Goal: Information Seeking & Learning: Understand process/instructions

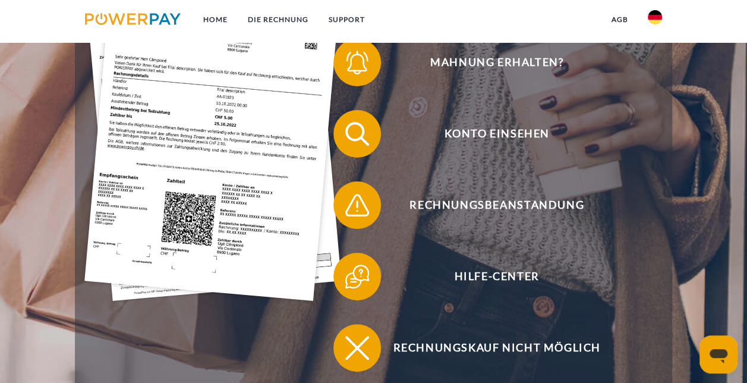
scroll to position [297, 0]
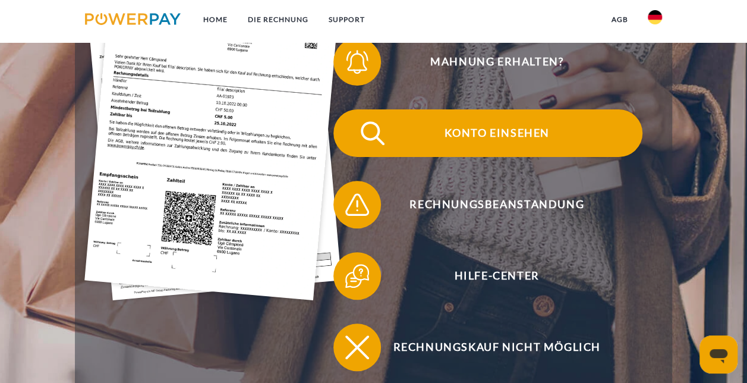
click at [511, 134] on span "Konto einsehen" at bounding box center [496, 133] width 291 height 48
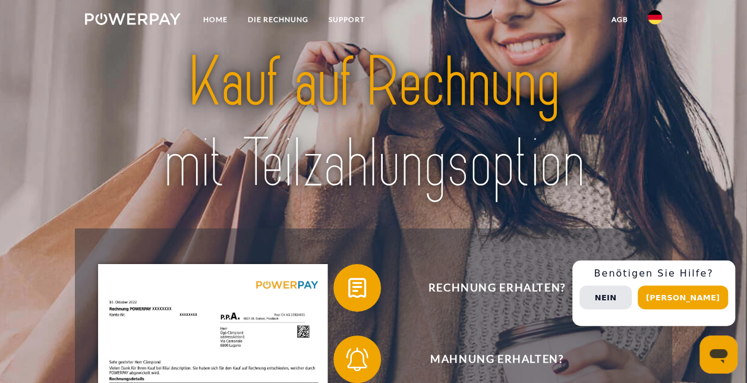
click at [658, 18] on img at bounding box center [655, 17] width 14 height 14
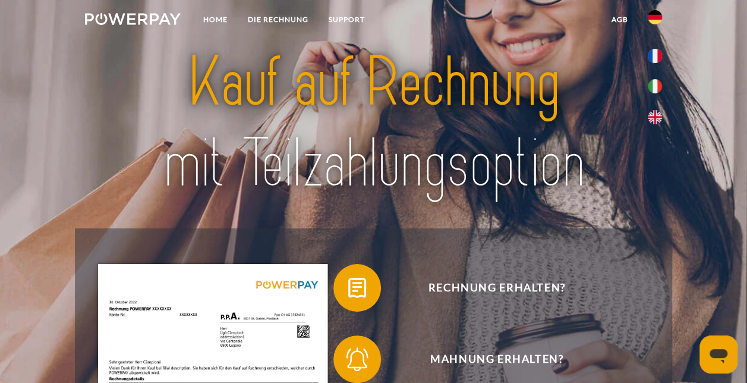
click at [658, 18] on img at bounding box center [655, 17] width 14 height 14
click at [265, 20] on link "DIE RECHNUNG" at bounding box center [278, 19] width 81 height 21
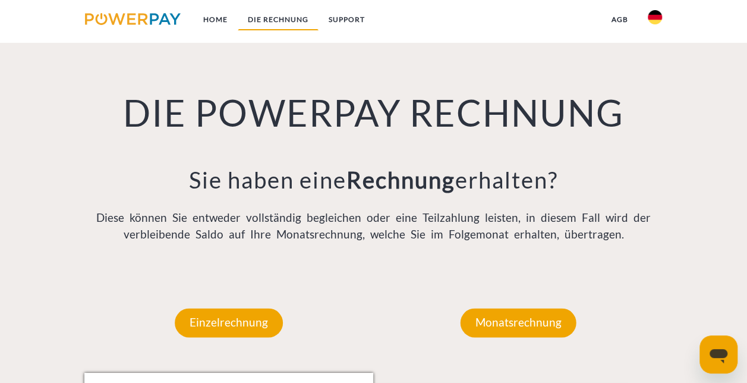
scroll to position [785, 0]
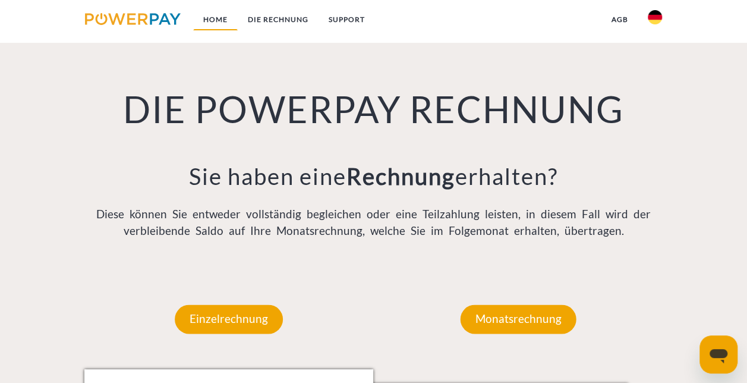
click at [220, 20] on link "Home" at bounding box center [215, 19] width 45 height 21
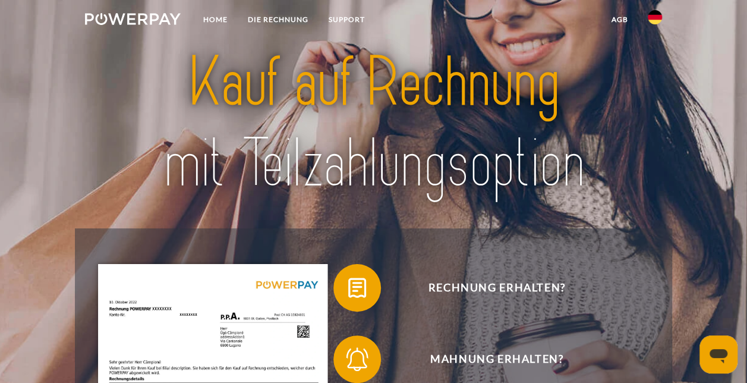
scroll to position [238, 0]
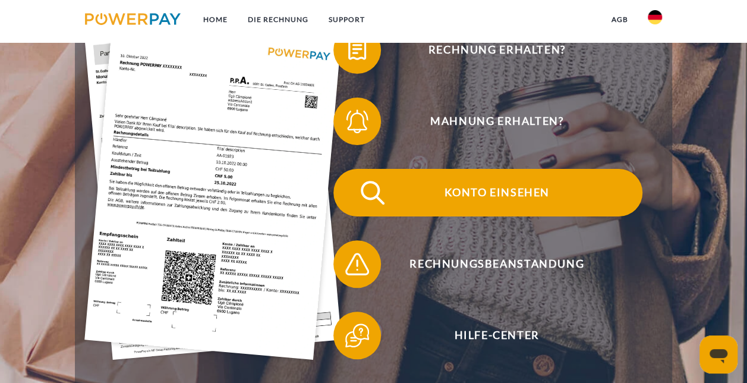
drag, startPoint x: 504, startPoint y: 190, endPoint x: 513, endPoint y: 189, distance: 9.0
click at [504, 191] on span "Konto einsehen" at bounding box center [496, 193] width 291 height 48
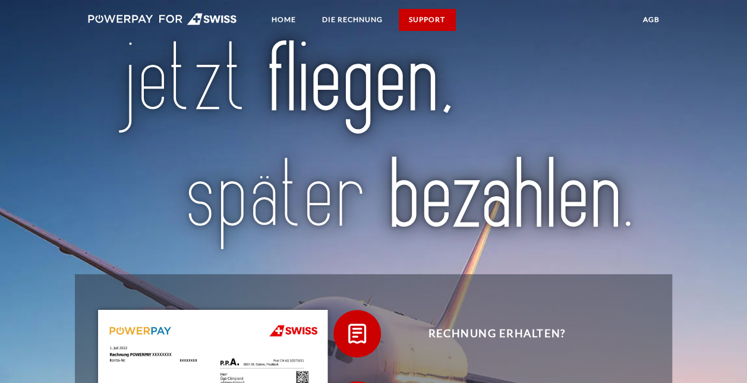
click at [435, 17] on link "SUPPORT" at bounding box center [427, 19] width 56 height 21
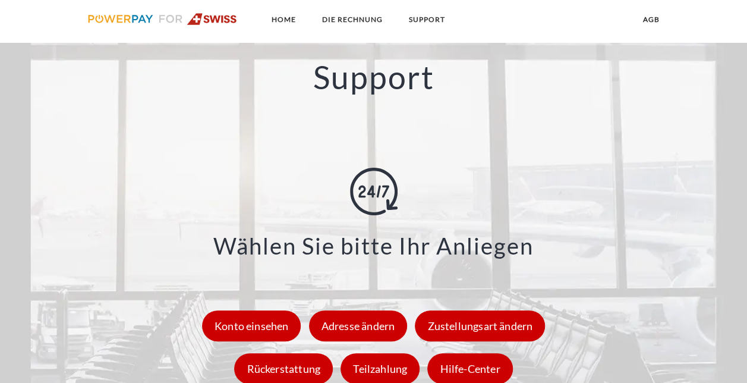
scroll to position [1539, 0]
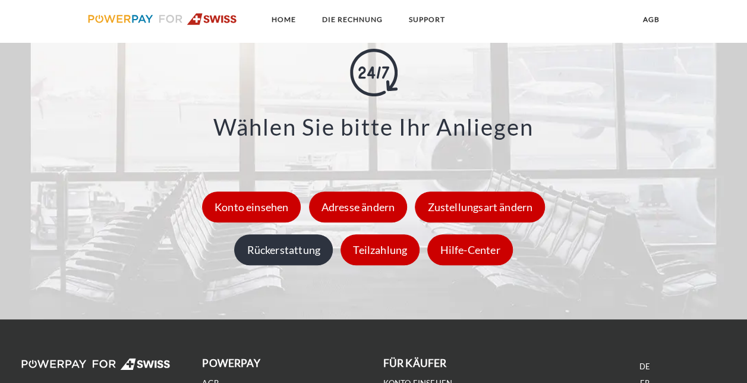
click at [319, 252] on div "Rückerstattung" at bounding box center [283, 249] width 99 height 31
